Goal: Transaction & Acquisition: Subscribe to service/newsletter

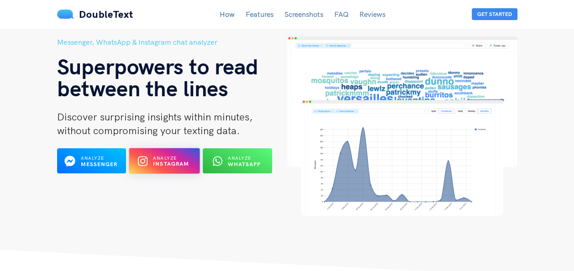
scroll to position [91, 0]
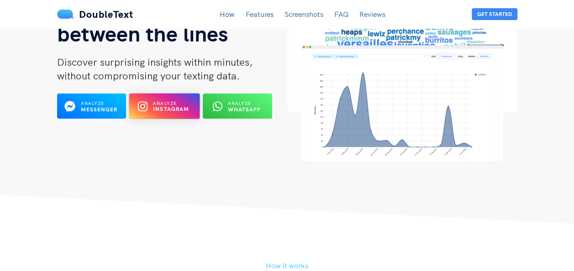
click at [159, 105] on span "Analyze" at bounding box center [165, 103] width 24 height 6
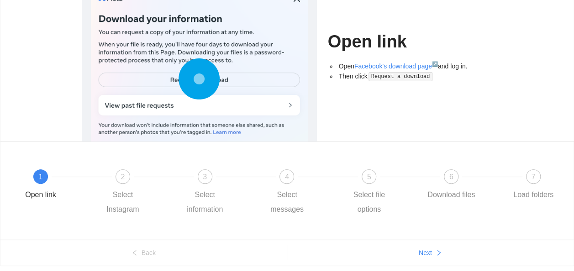
scroll to position [111, 0]
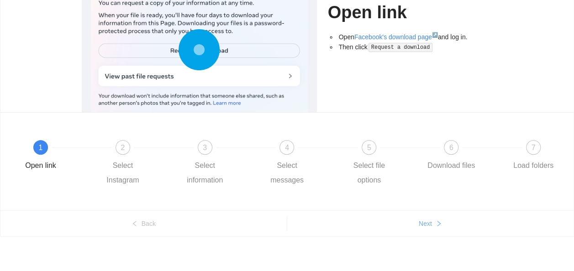
click at [442, 224] on button "Next" at bounding box center [430, 223] width 287 height 15
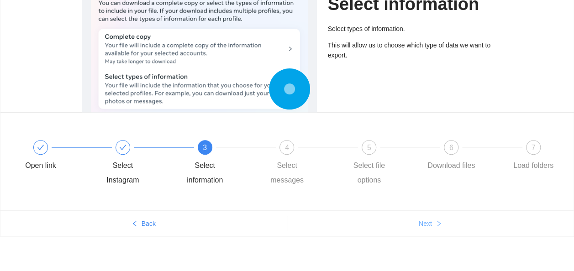
click at [442, 224] on button "Next" at bounding box center [430, 223] width 287 height 15
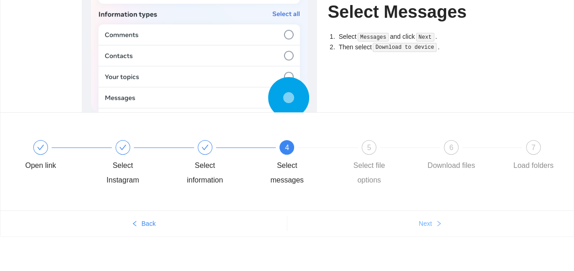
click at [442, 223] on button "Next" at bounding box center [430, 223] width 287 height 15
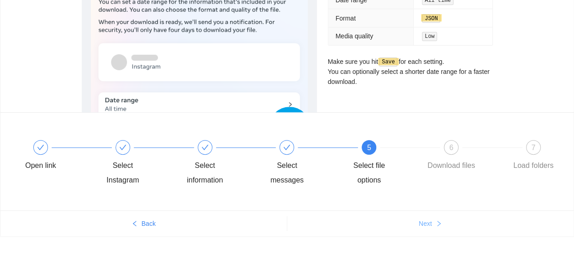
click at [442, 223] on button "Next" at bounding box center [430, 223] width 287 height 15
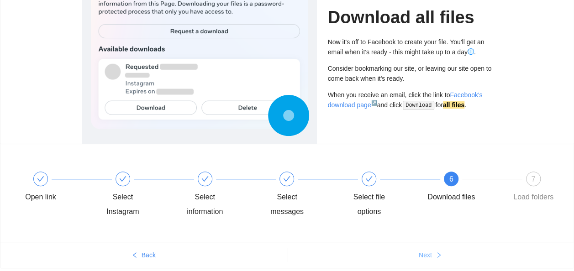
scroll to position [66, 0]
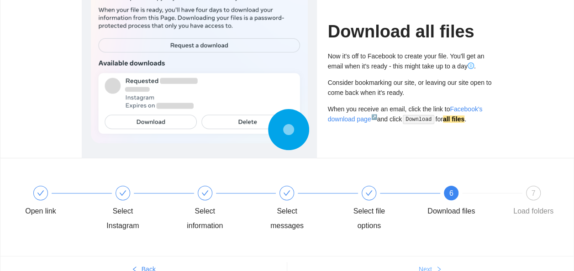
click at [428, 266] on span "Next" at bounding box center [424, 269] width 13 height 10
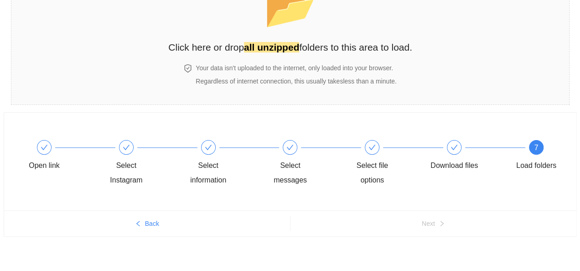
scroll to position [0, 0]
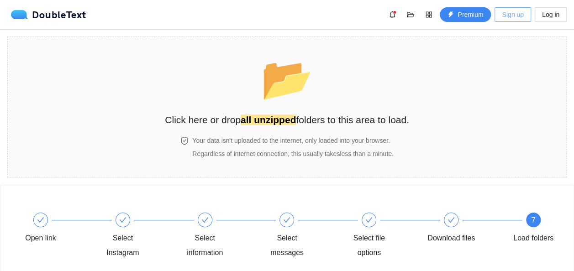
click at [510, 15] on span "Sign up" at bounding box center [511, 15] width 21 height 10
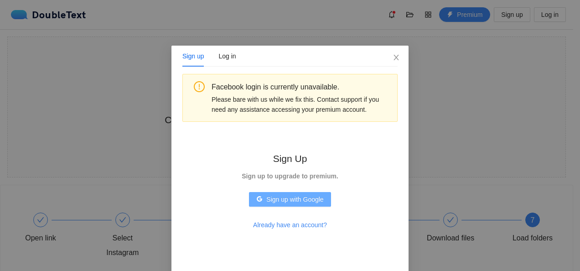
click at [308, 200] on span "Sign up with Google" at bounding box center [294, 199] width 57 height 10
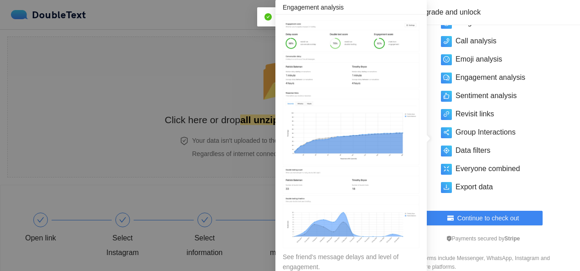
scroll to position [115, 0]
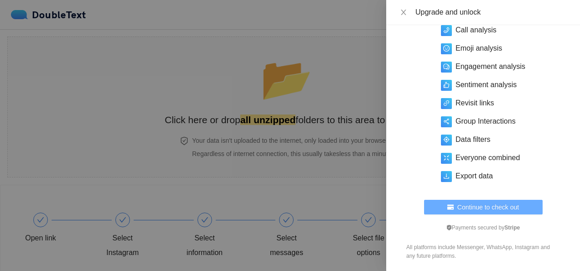
click at [474, 206] on span "Continue to check out" at bounding box center [489, 207] width 62 height 10
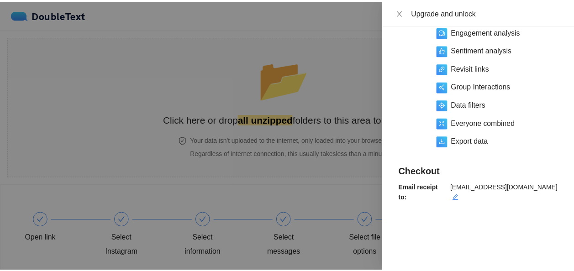
scroll to position [69, 0]
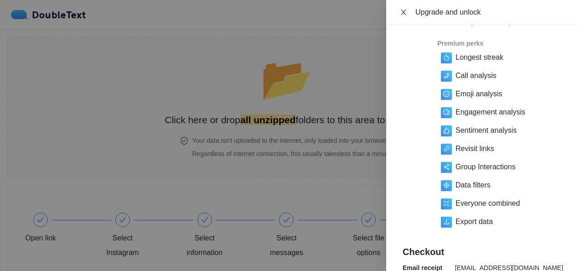
click at [404, 15] on icon "close" at bounding box center [403, 12] width 7 height 7
